Goal: Check status: Check status

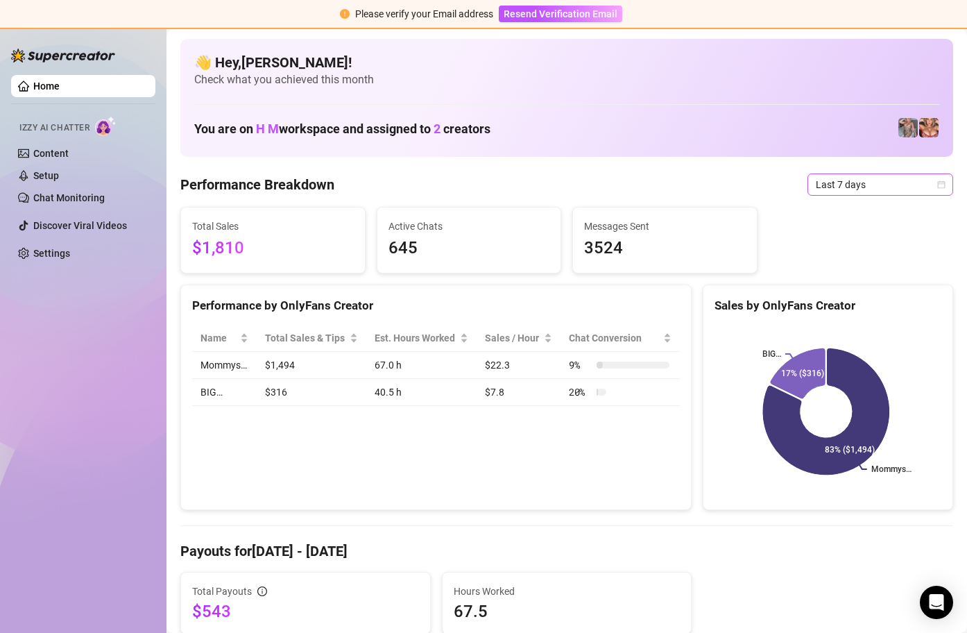
click at [937, 186] on icon "calendar" at bounding box center [941, 184] width 8 height 8
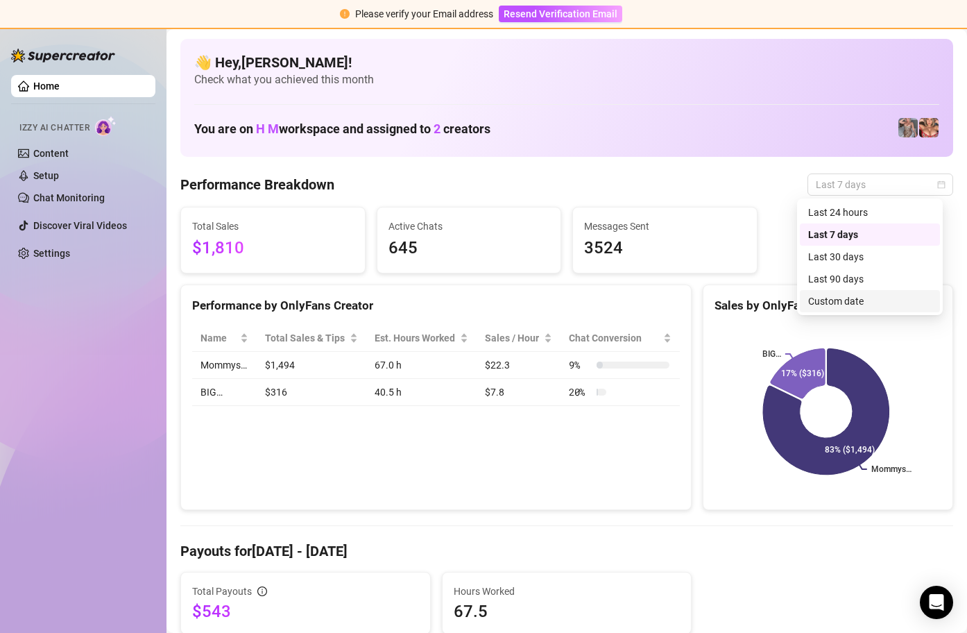
click at [889, 299] on div "Custom date" at bounding box center [869, 300] width 123 height 15
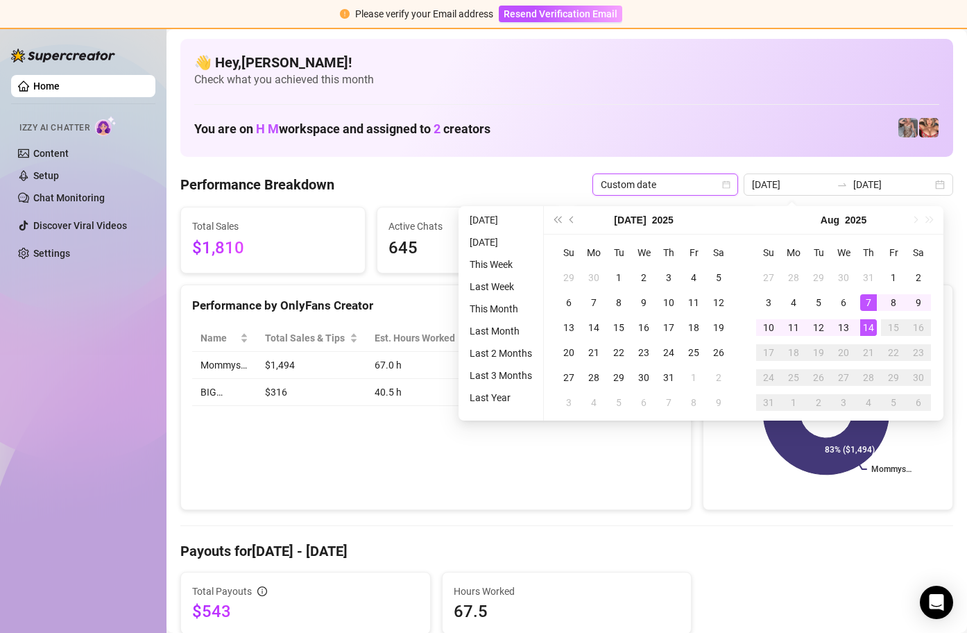
type input "2025-08-14"
click at [865, 321] on div "14" at bounding box center [868, 327] width 17 height 17
type input "2025-08-14"
